Goal: Check status: Check status

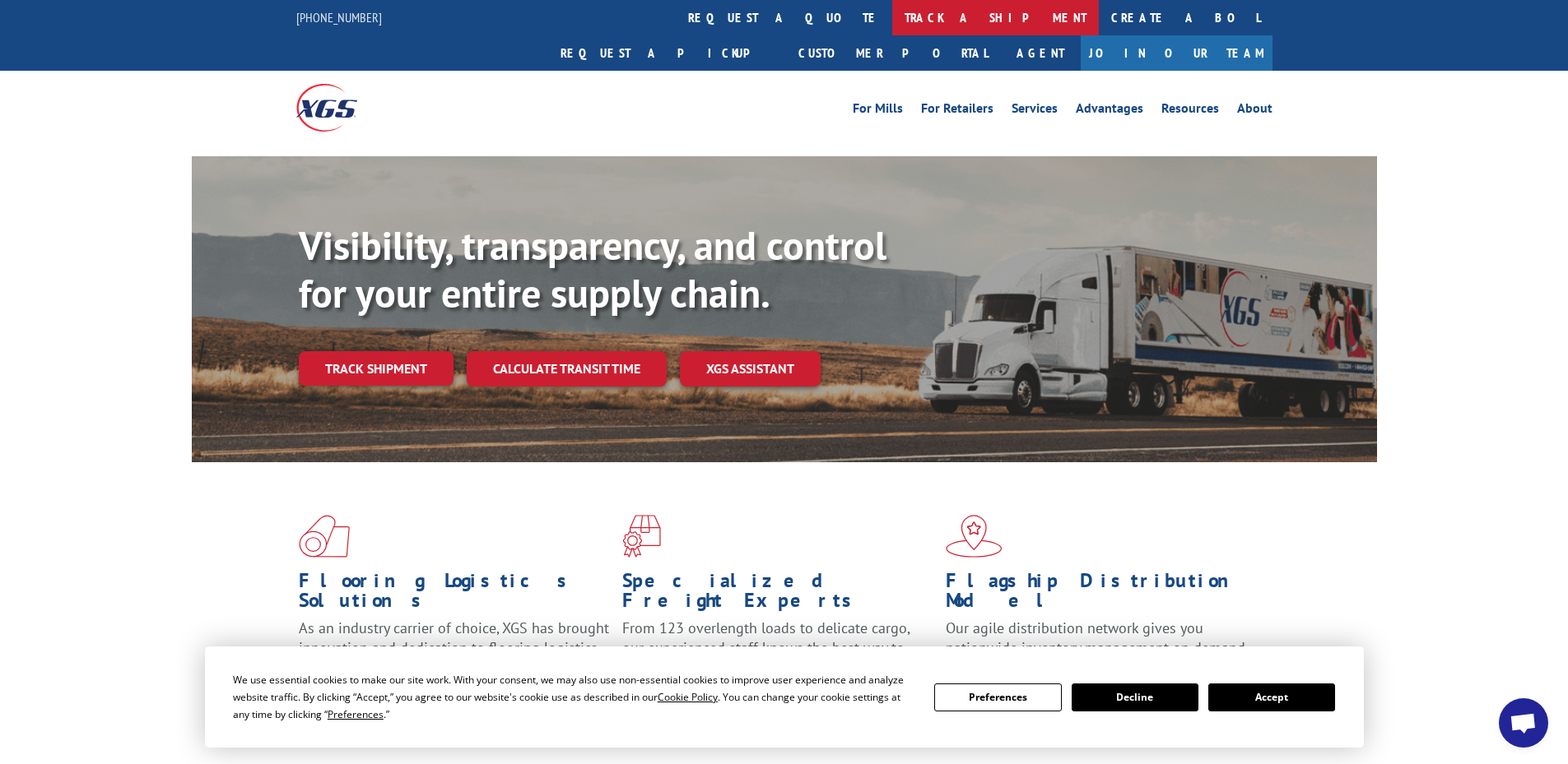
click at [892, 21] on link "track a shipment" at bounding box center [995, 17] width 207 height 35
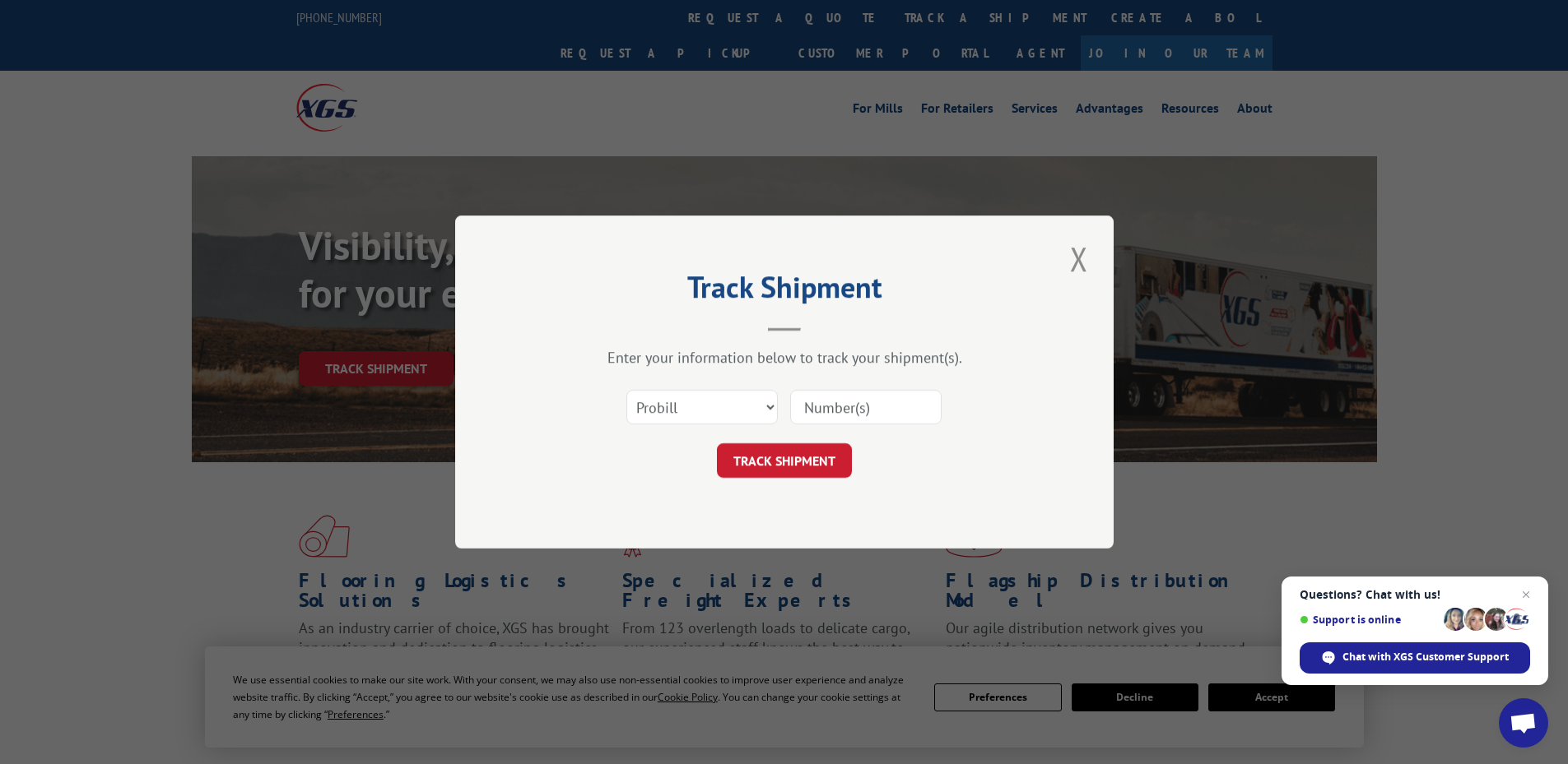
paste input "17224631"
type input "17224631"
click at [803, 474] on button "TRACK SHIPMENT" at bounding box center [784, 460] width 135 height 34
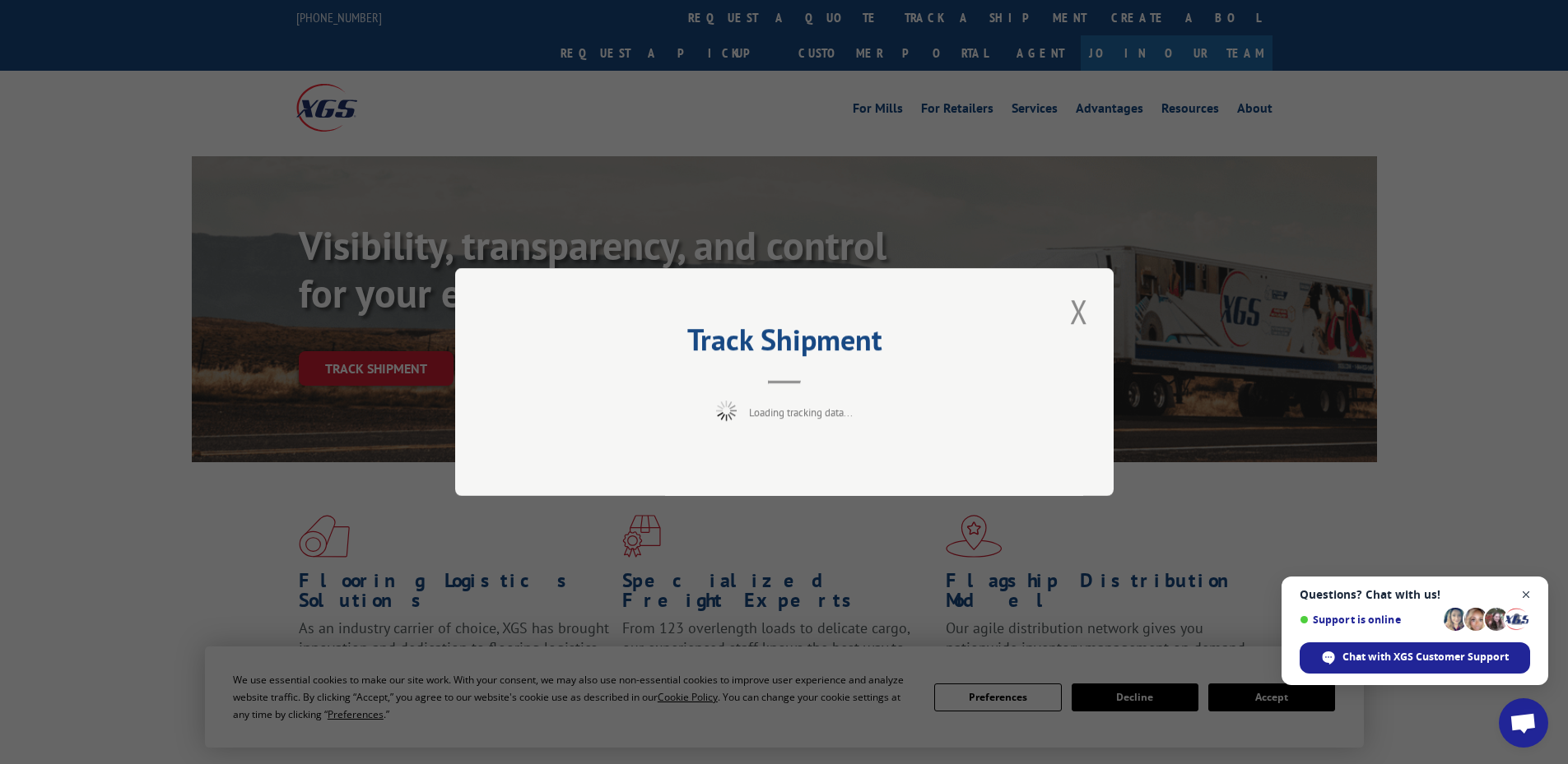
click at [1525, 595] on span "Open chat" at bounding box center [1526, 595] width 21 height 21
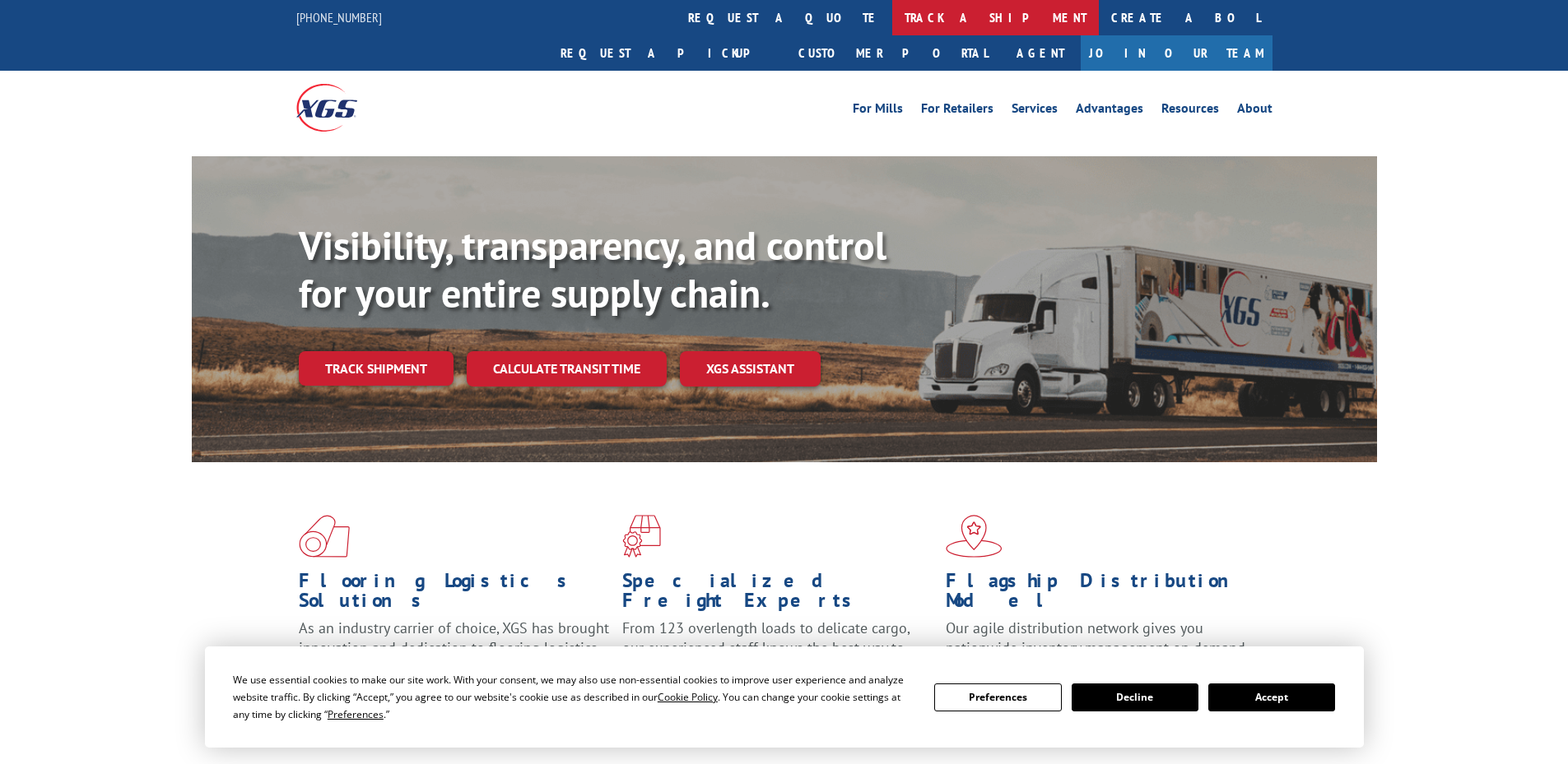
click at [892, 17] on link "track a shipment" at bounding box center [995, 17] width 207 height 35
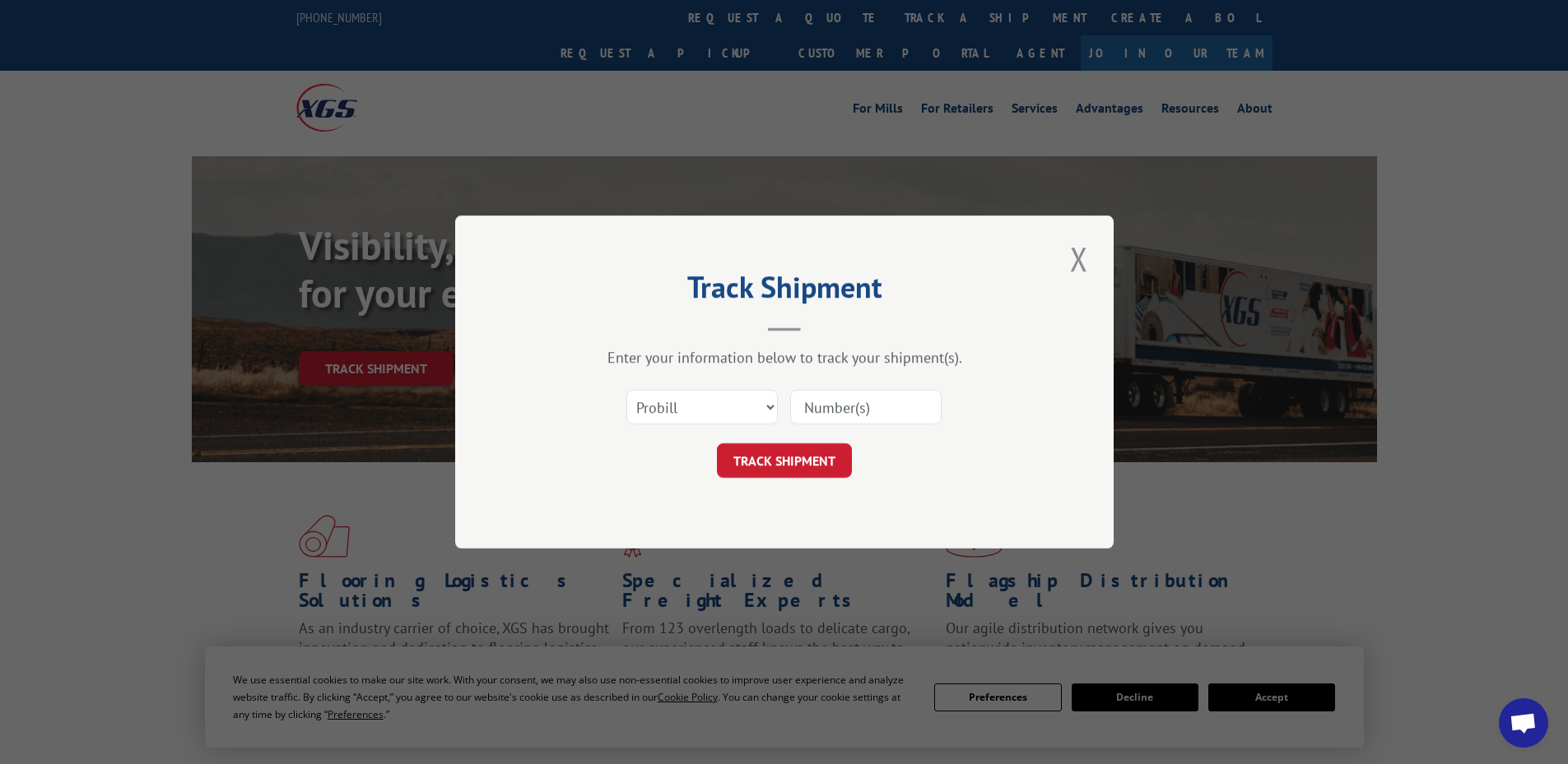
paste input "H2727-280763"
type input "H2727-280763"
click at [787, 457] on button "TRACK SHIPMENT" at bounding box center [784, 460] width 135 height 34
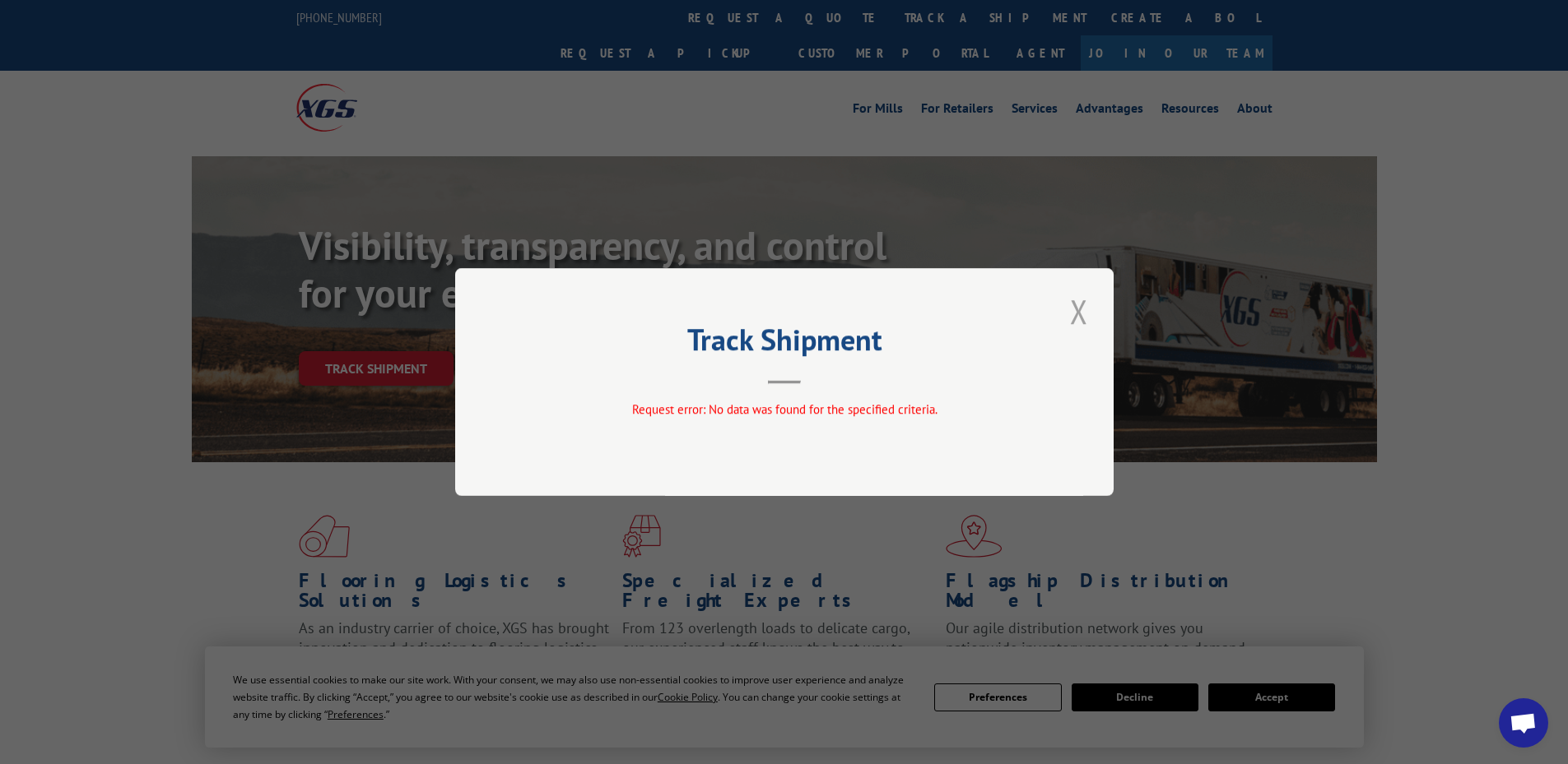
click at [1083, 314] on button "Close modal" at bounding box center [1080, 312] width 28 height 45
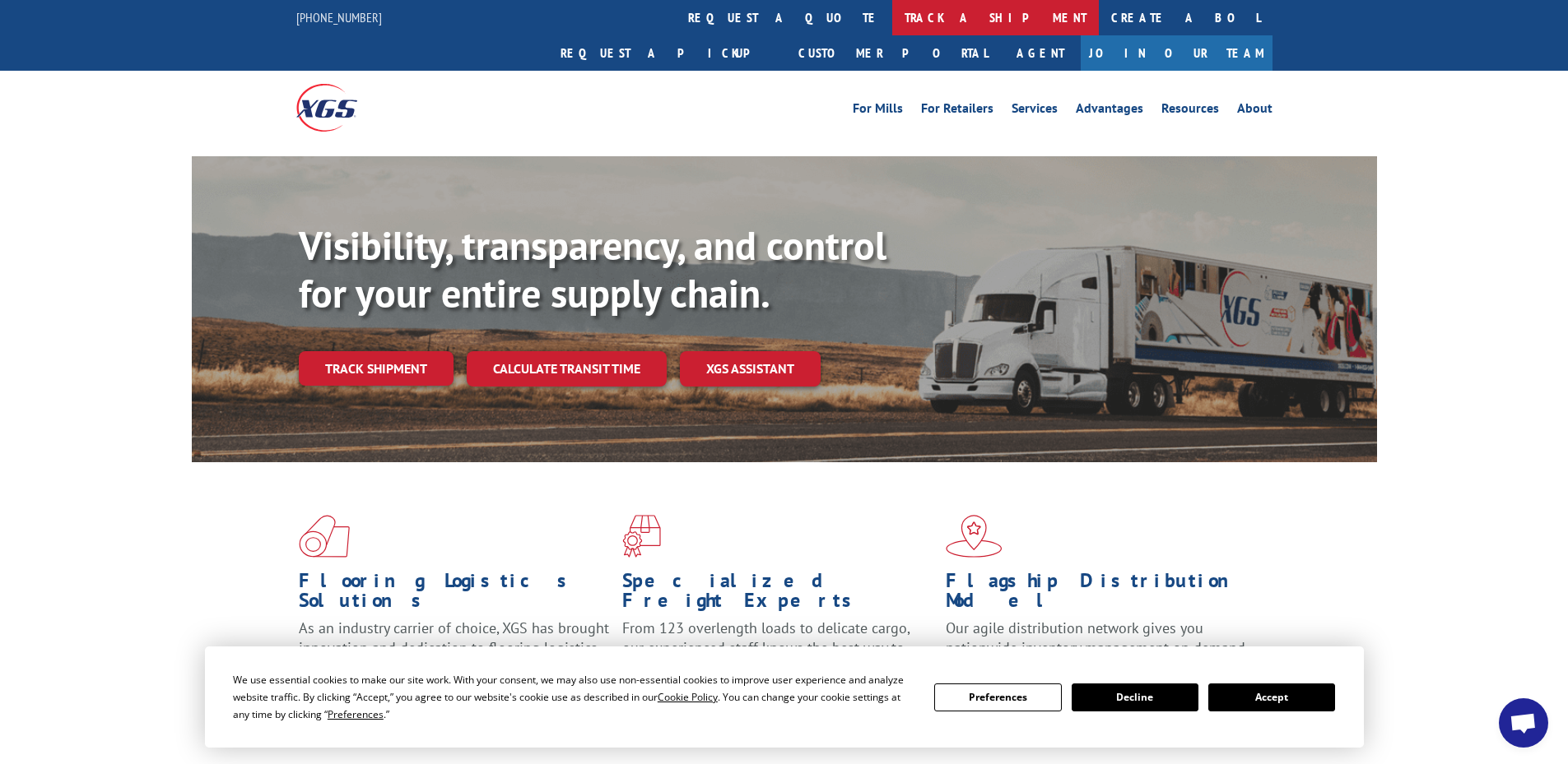
click at [892, 17] on link "track a shipment" at bounding box center [995, 17] width 207 height 35
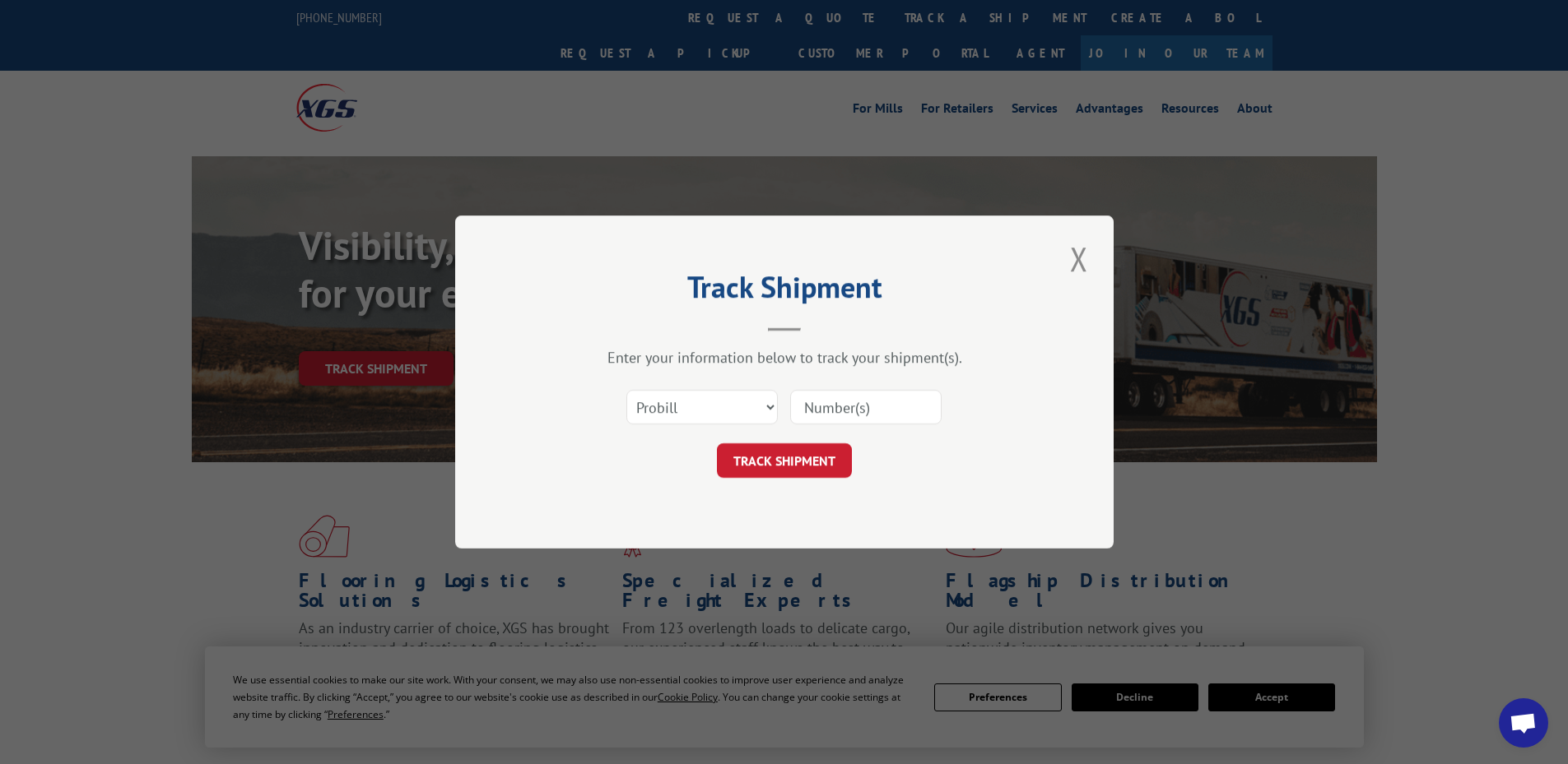
paste input "17224631"
type input "17224631"
click at [789, 457] on button "TRACK SHIPMENT" at bounding box center [784, 460] width 135 height 34
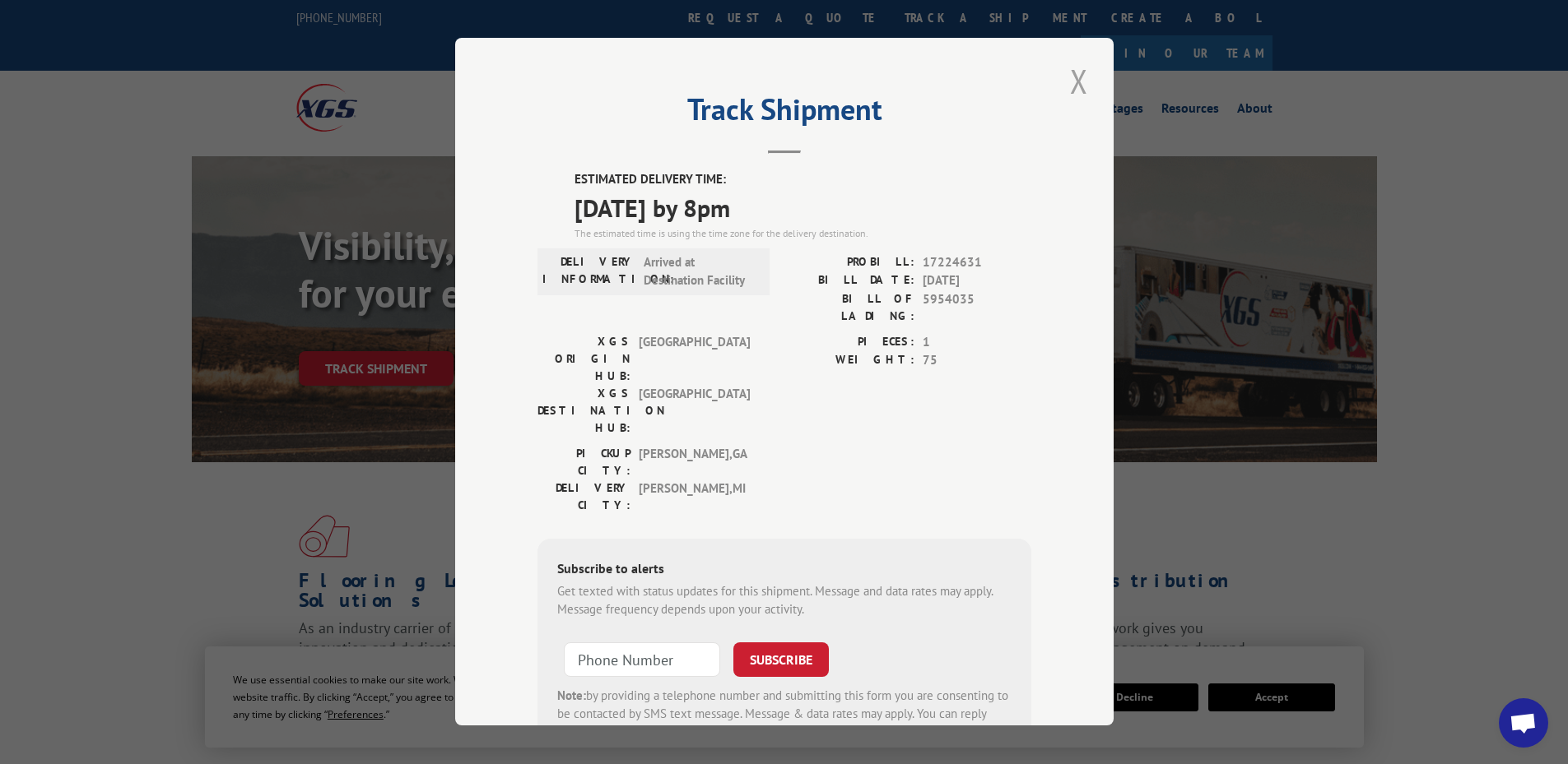
click at [1067, 86] on button "Close modal" at bounding box center [1080, 81] width 28 height 45
